Goal: Task Accomplishment & Management: Complete application form

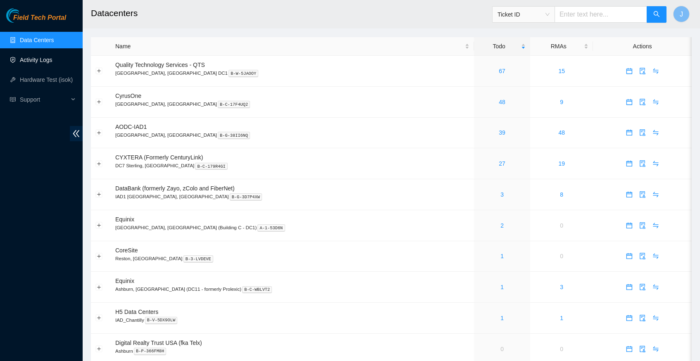
click at [43, 59] on link "Activity Logs" at bounding box center [36, 60] width 33 height 7
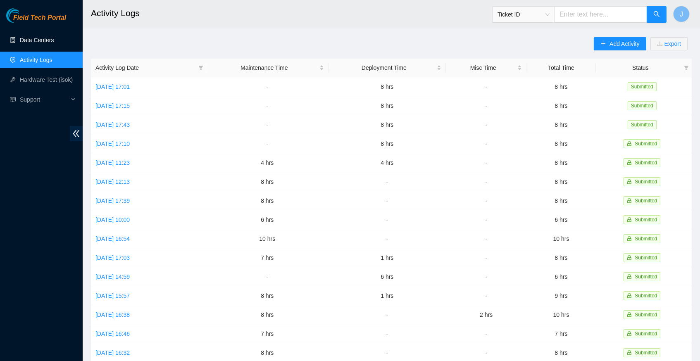
click at [42, 40] on link "Data Centers" at bounding box center [37, 40] width 34 height 7
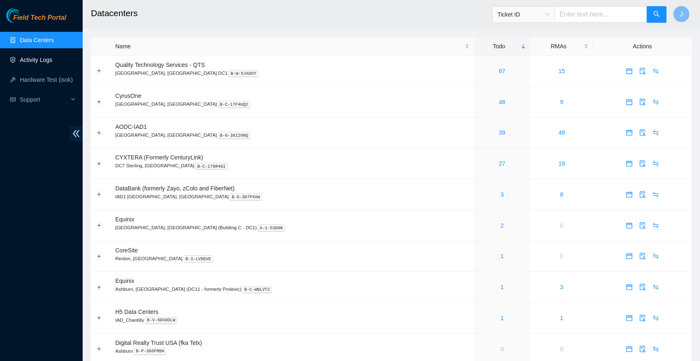
click at [37, 59] on link "Activity Logs" at bounding box center [36, 60] width 33 height 7
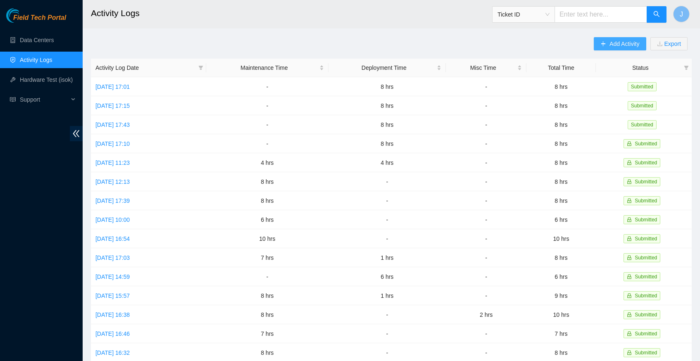
click at [609, 40] on span "Add Activity" at bounding box center [624, 43] width 30 height 9
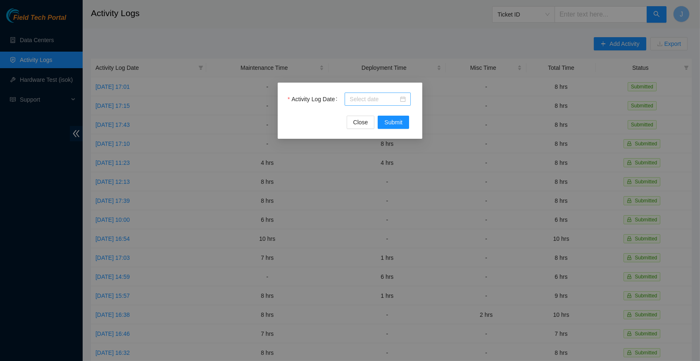
click at [401, 99] on div at bounding box center [377, 99] width 56 height 9
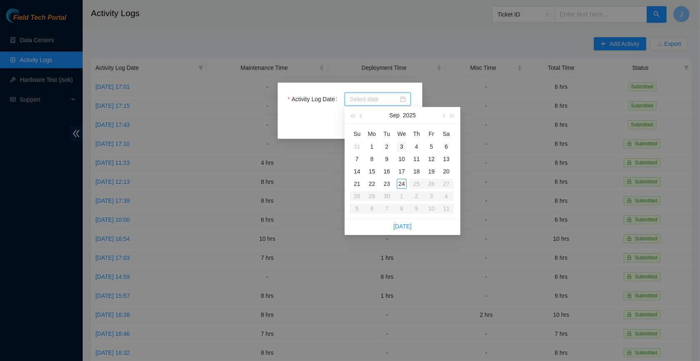
type input "[DATE]"
click at [400, 223] on link "[DATE]" at bounding box center [402, 226] width 18 height 7
type input "[DATE]"
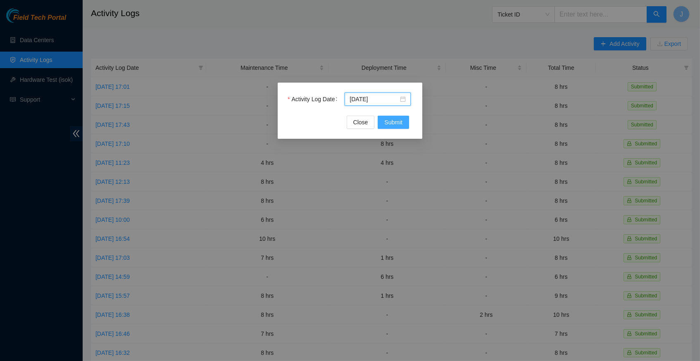
click at [398, 120] on span "Submit" at bounding box center [393, 122] width 18 height 9
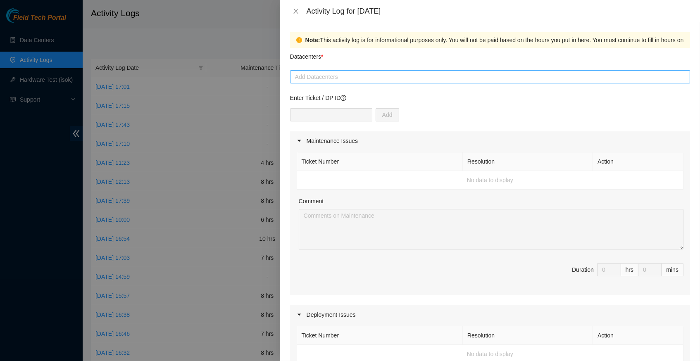
click at [379, 74] on div at bounding box center [490, 77] width 396 height 10
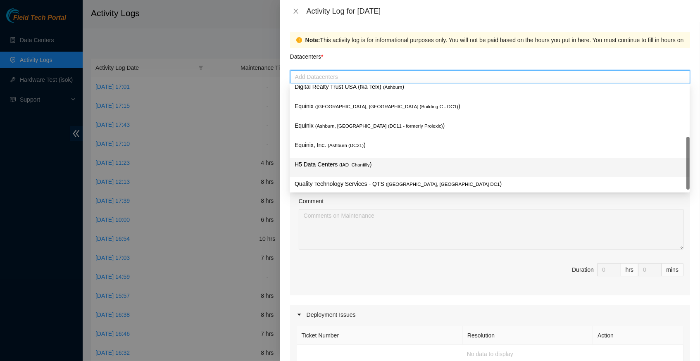
scroll to position [99, 0]
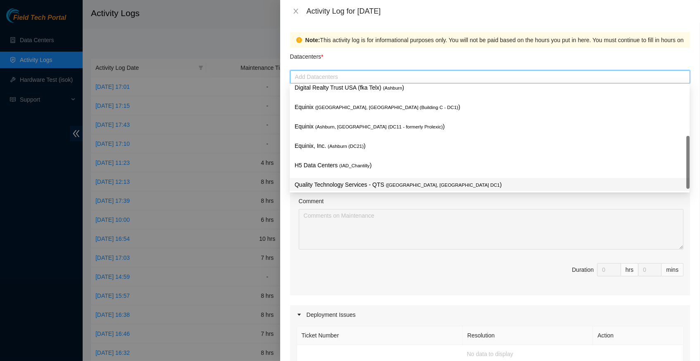
click at [392, 183] on span "( [GEOGRAPHIC_DATA], [GEOGRAPHIC_DATA] DC1" at bounding box center [443, 185] width 114 height 5
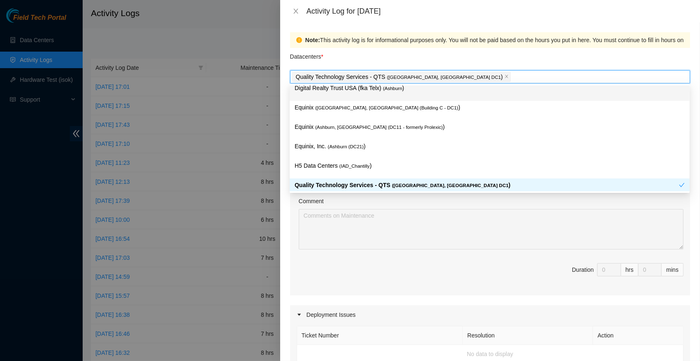
click at [479, 64] on div "Datacenters *" at bounding box center [490, 59] width 400 height 22
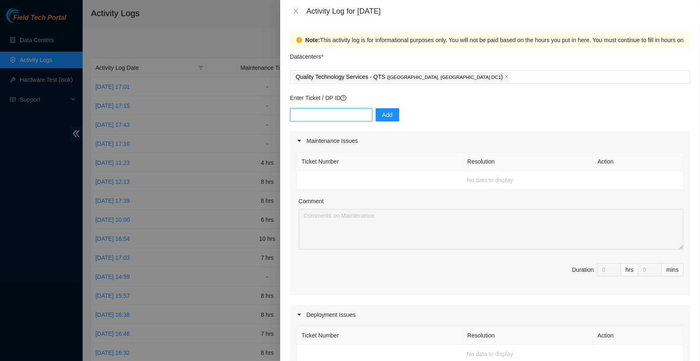
click at [338, 114] on input "text" at bounding box center [331, 114] width 82 height 13
type input "DP83138"
click at [392, 114] on span "Add" at bounding box center [387, 114] width 10 height 9
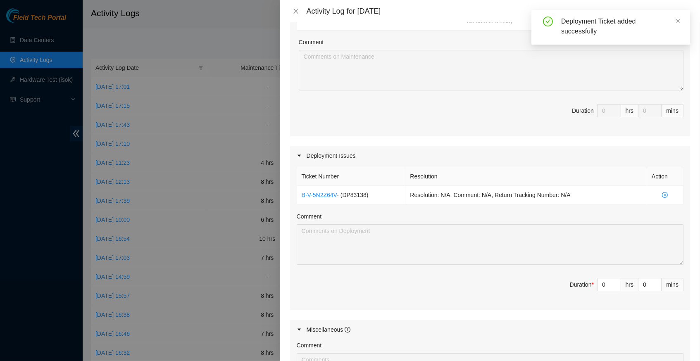
scroll to position [170, 0]
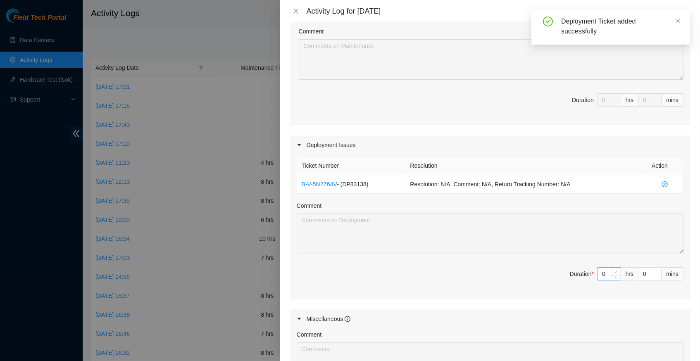
type input "1"
click at [616, 269] on span "up" at bounding box center [616, 271] width 5 height 5
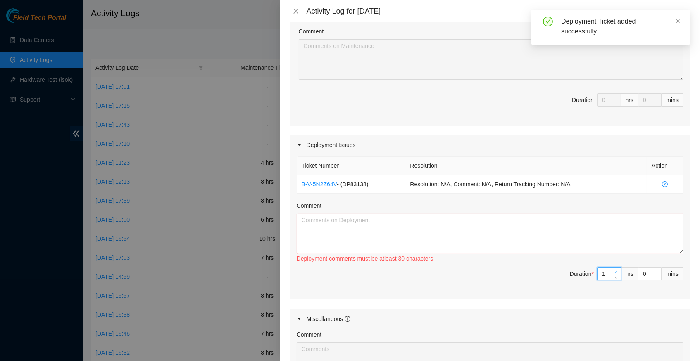
type input "2"
click at [616, 269] on span "up" at bounding box center [616, 271] width 5 height 5
type input "3"
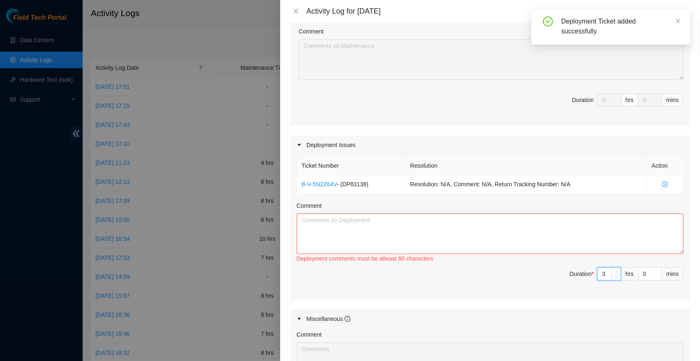
click at [616, 269] on span "up" at bounding box center [616, 271] width 5 height 5
type input "4"
click at [616, 269] on span "up" at bounding box center [616, 271] width 5 height 5
type input "5"
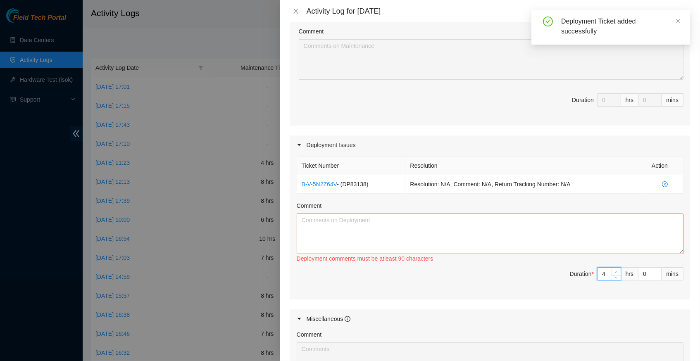
type input "5"
click at [616, 269] on span "up" at bounding box center [616, 271] width 5 height 5
type input "6"
click at [616, 269] on span "up" at bounding box center [616, 271] width 5 height 5
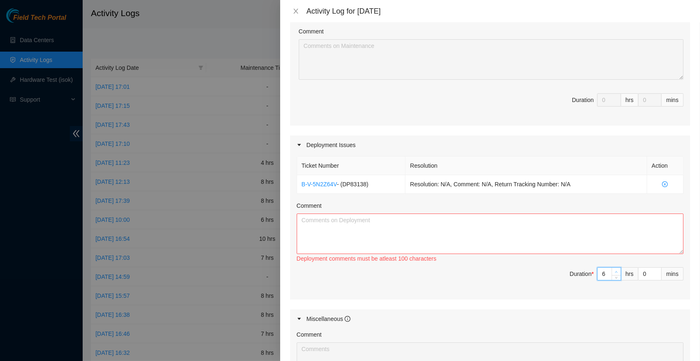
click at [616, 269] on span "up" at bounding box center [616, 271] width 5 height 5
type input "7"
click at [616, 269] on span "up" at bounding box center [616, 271] width 5 height 5
type input "8"
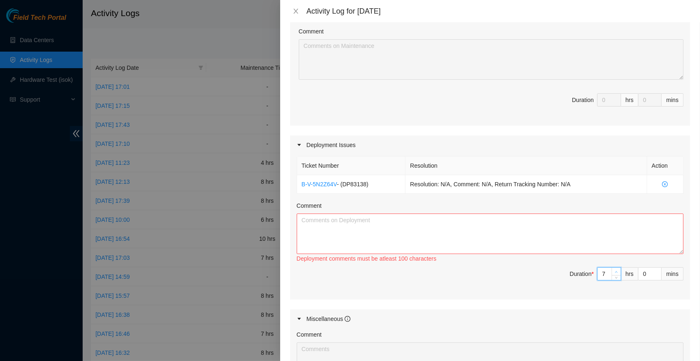
type input "8"
click at [616, 269] on span "up" at bounding box center [616, 271] width 5 height 5
type input "9"
type input "10"
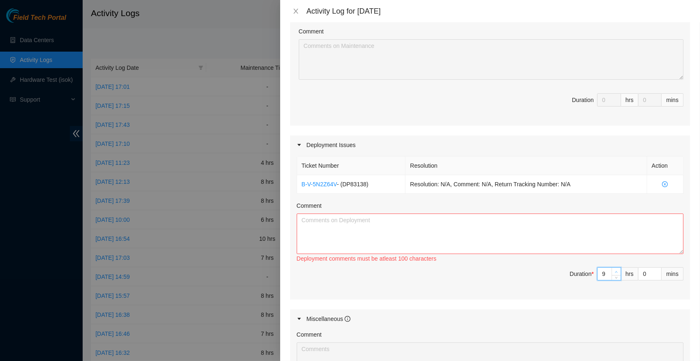
type input "10"
click at [616, 269] on span "up" at bounding box center [616, 271] width 5 height 5
click at [341, 224] on textarea "Comment" at bounding box center [490, 233] width 387 height 40
paste textarea "Hey [PERSON_NAME], EOD Report, attached all of the server labels printed out al…"
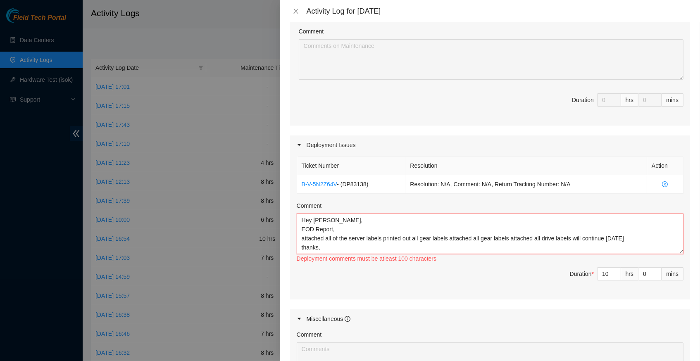
scroll to position [6, 0]
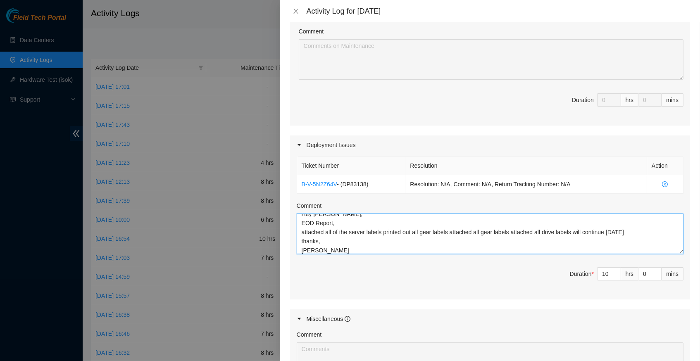
click at [389, 227] on textarea "Hey [PERSON_NAME], EOD Report, attached all of the server labels printed out al…" at bounding box center [490, 233] width 387 height 40
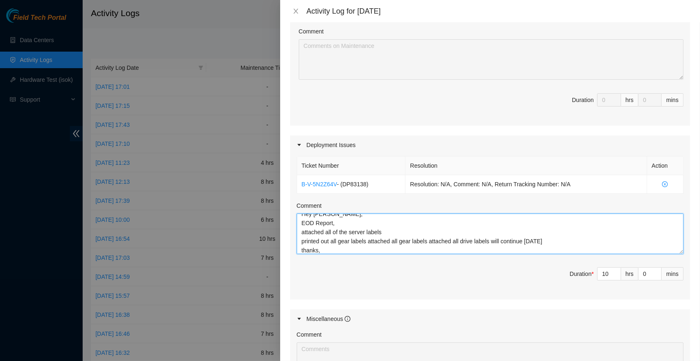
click at [372, 235] on textarea "Hey [PERSON_NAME], EOD Report, attached all of the server labels printed out al…" at bounding box center [490, 233] width 387 height 40
click at [367, 244] on textarea "Hey [PERSON_NAME], EOD Report, attached all of the server labels printed out al…" at bounding box center [490, 233] width 387 height 40
click at [369, 242] on textarea "Hey [PERSON_NAME], EOD Report, attached all of the server labels printed out al…" at bounding box center [490, 233] width 387 height 40
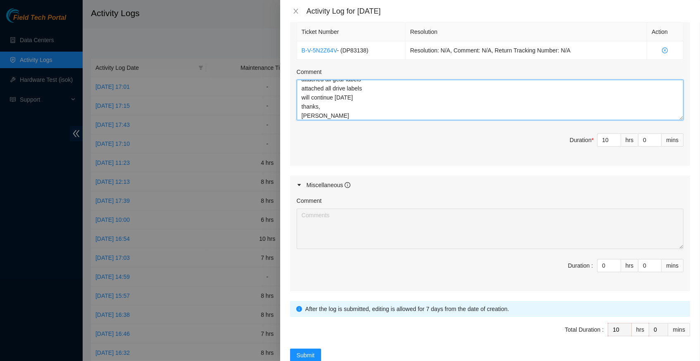
scroll to position [307, 0]
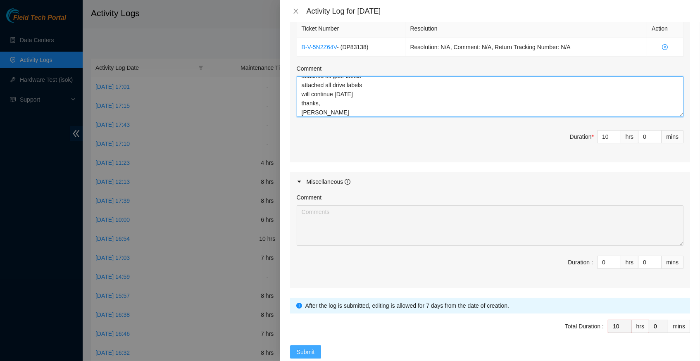
type textarea "Hey [PERSON_NAME], EOD Report, attached all of the server labels printed out al…"
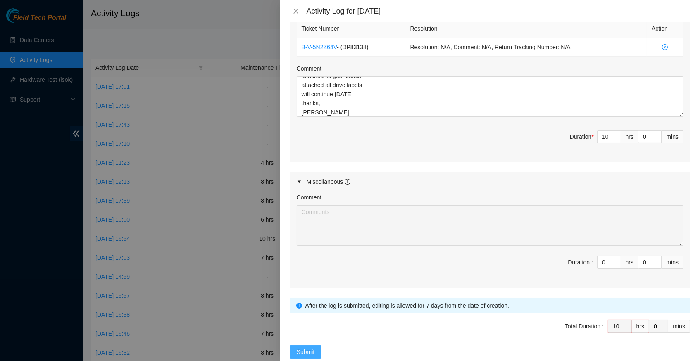
click at [311, 347] on span "Submit" at bounding box center [306, 351] width 18 height 9
